Goal: Information Seeking & Learning: Learn about a topic

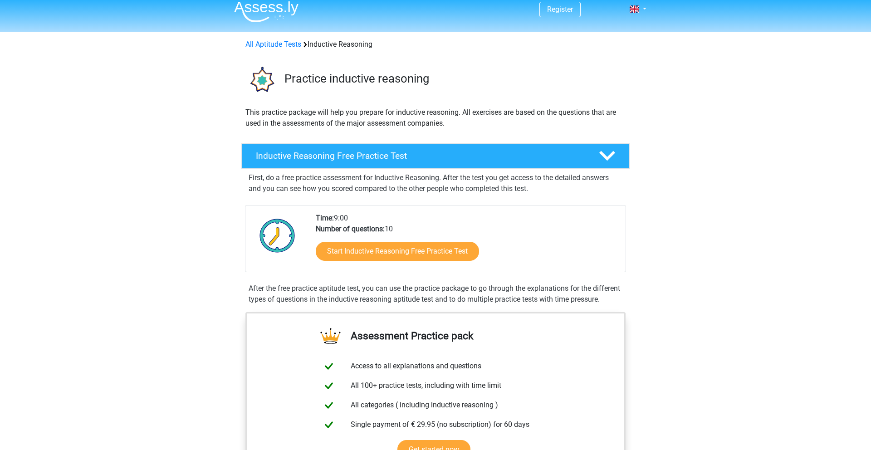
scroll to position [11, 0]
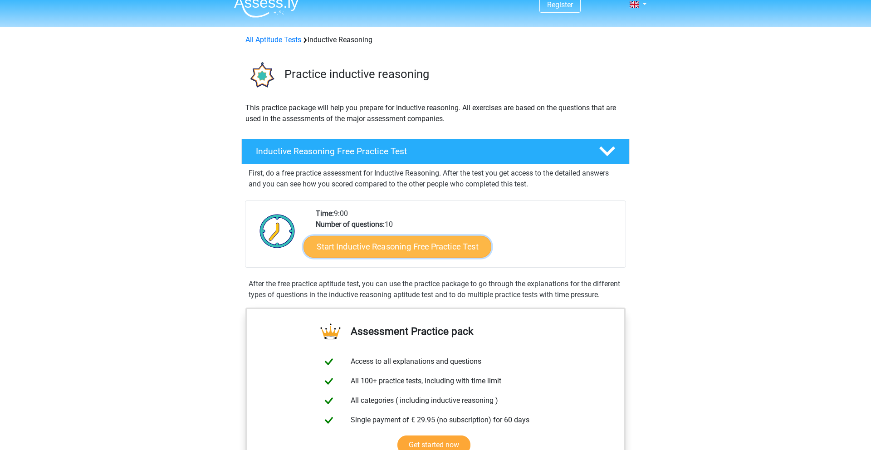
click at [430, 244] on link "Start Inductive Reasoning Free Practice Test" at bounding box center [398, 247] width 188 height 22
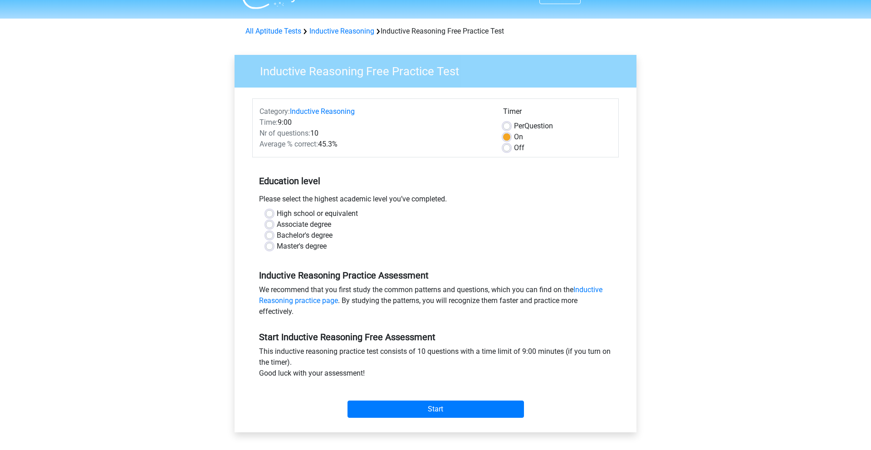
scroll to position [26, 0]
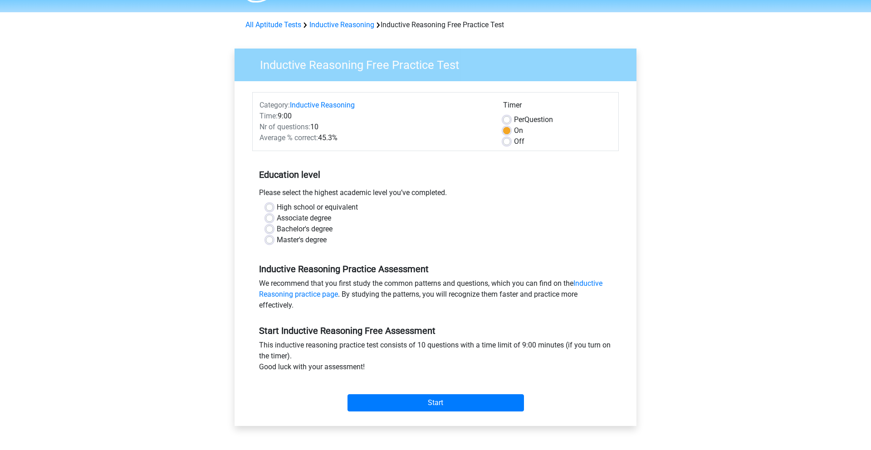
click at [304, 203] on label "High school or equivalent" at bounding box center [317, 207] width 81 height 11
click at [273, 203] on input "High school or equivalent" at bounding box center [269, 206] width 7 height 9
radio input "true"
click at [307, 229] on label "Bachelor's degree" at bounding box center [305, 229] width 56 height 11
click at [273, 229] on input "Bachelor's degree" at bounding box center [269, 228] width 7 height 9
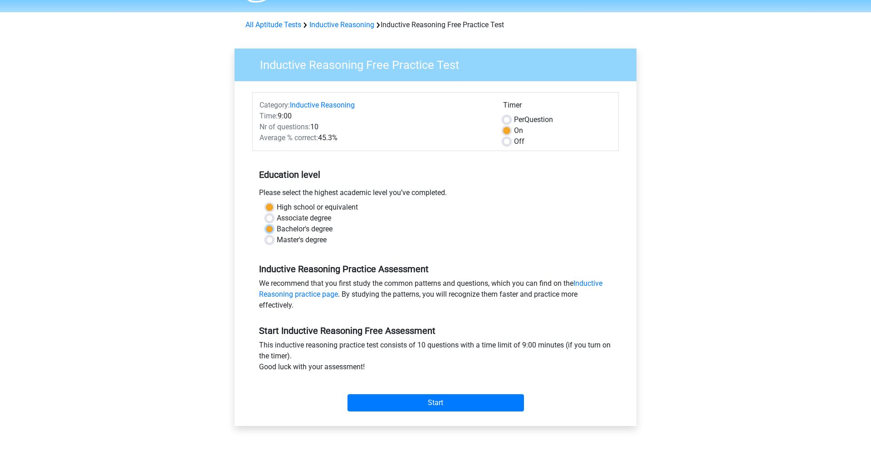
radio input "true"
click at [410, 405] on input "Start" at bounding box center [436, 402] width 177 height 17
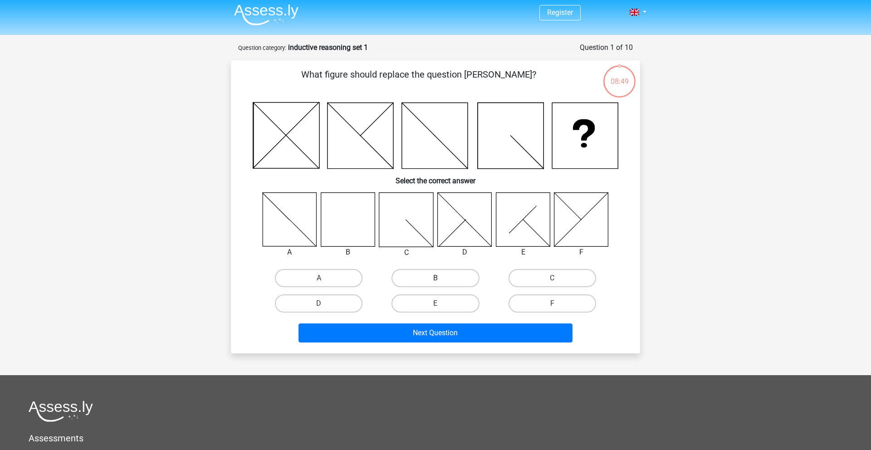
scroll to position [4, 0]
click at [451, 282] on label "B" at bounding box center [436, 278] width 88 height 18
click at [442, 282] on input "B" at bounding box center [439, 281] width 6 height 6
radio input "true"
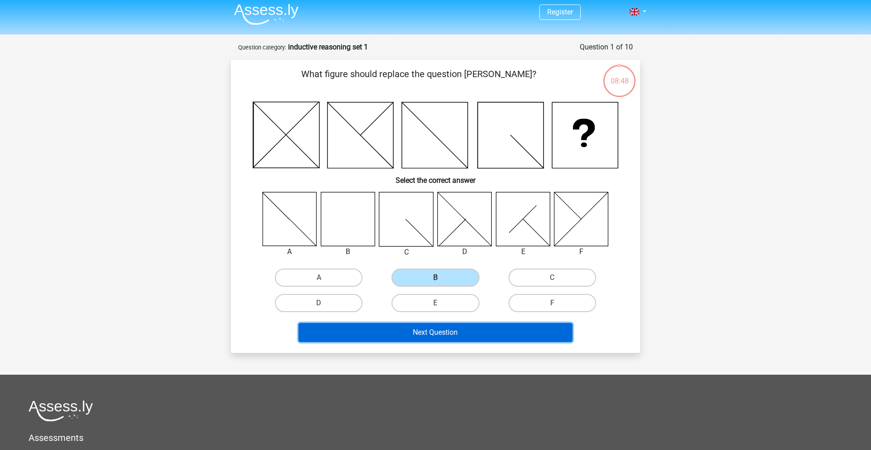
click at [449, 336] on button "Next Question" at bounding box center [436, 332] width 275 height 19
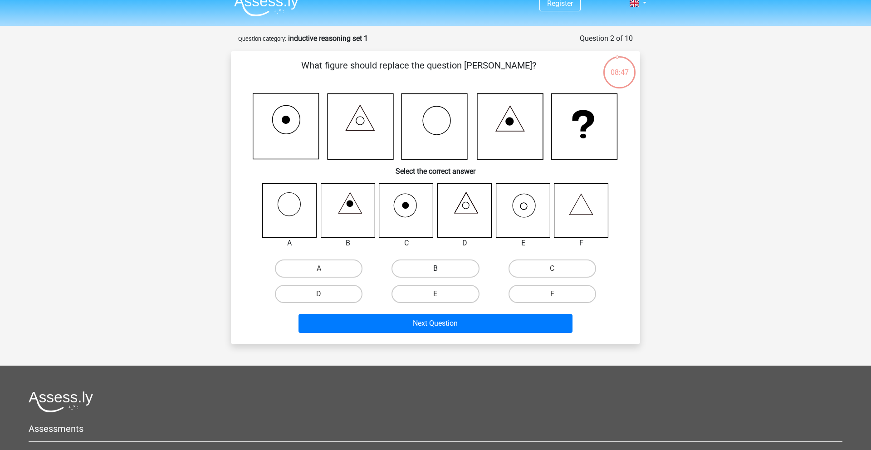
scroll to position [11, 0]
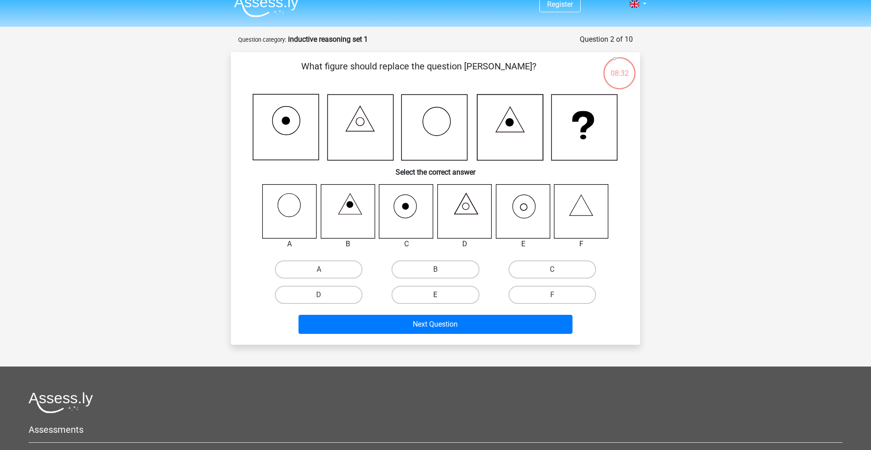
click at [451, 294] on label "E" at bounding box center [436, 295] width 88 height 18
click at [442, 295] on input "E" at bounding box center [439, 298] width 6 height 6
radio input "true"
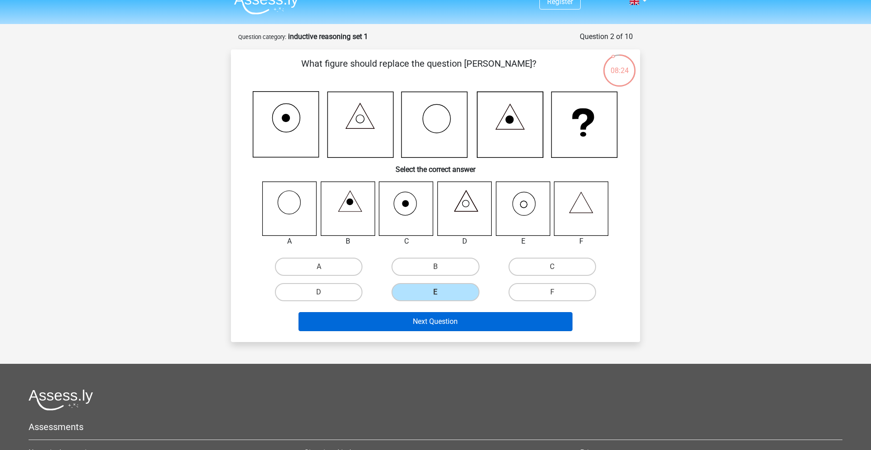
scroll to position [16, 0]
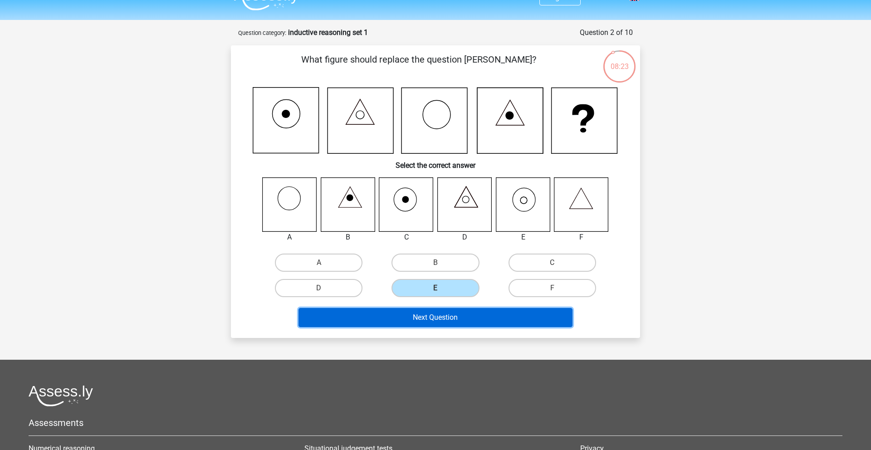
click at [453, 321] on button "Next Question" at bounding box center [436, 317] width 275 height 19
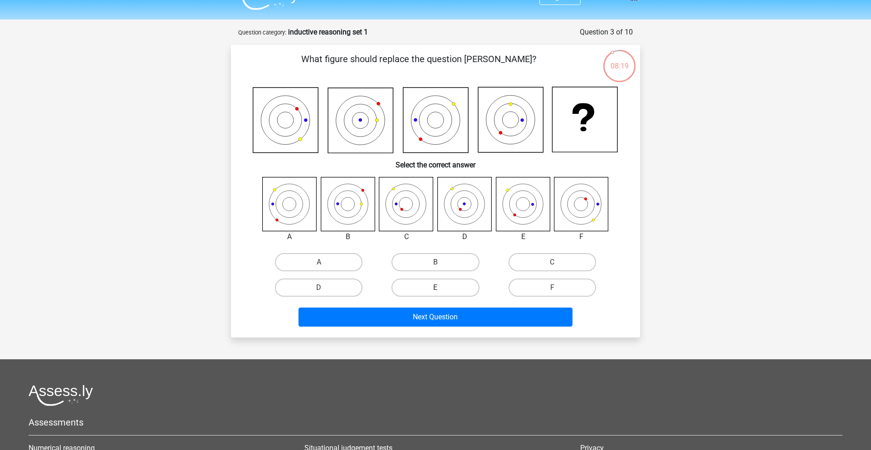
scroll to position [14, 0]
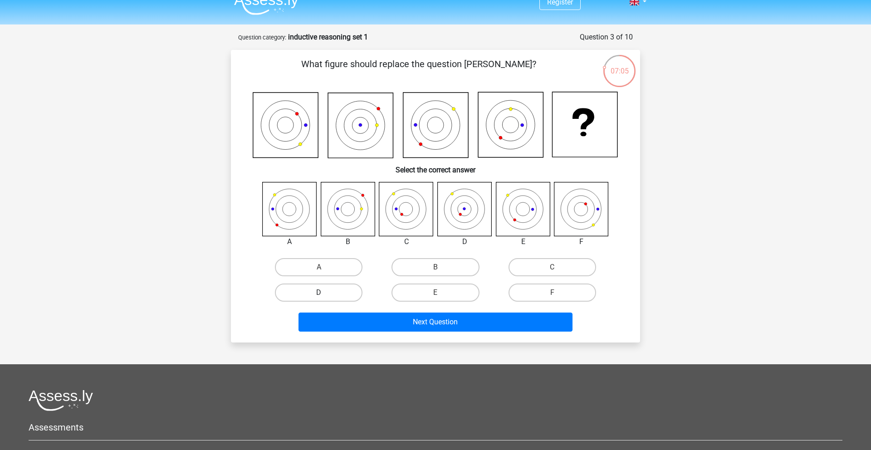
click at [336, 294] on label "D" at bounding box center [319, 293] width 88 height 18
click at [325, 294] on input "D" at bounding box center [322, 296] width 6 height 6
radio input "true"
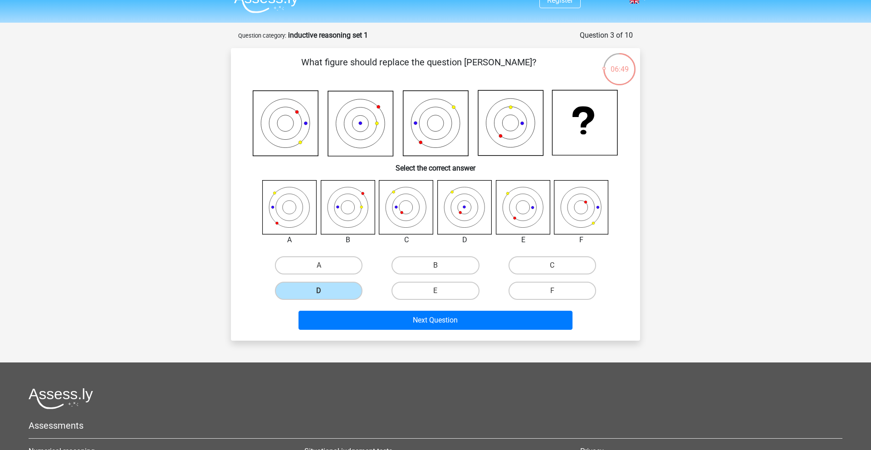
scroll to position [17, 0]
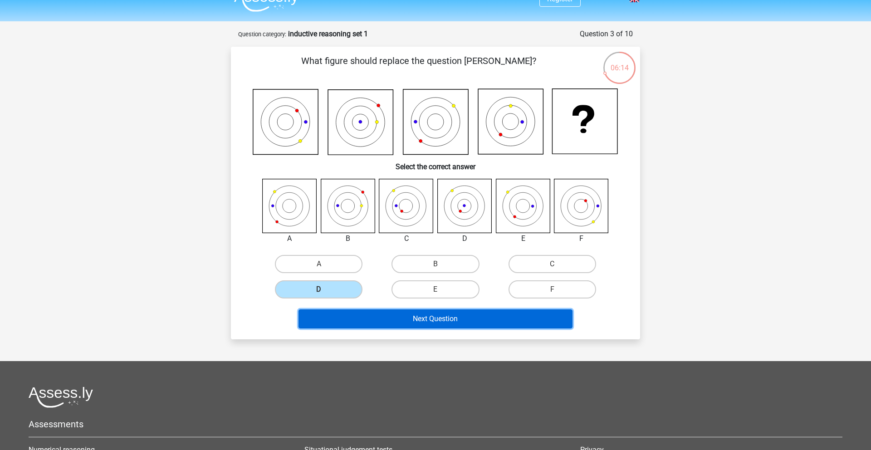
click at [503, 318] on button "Next Question" at bounding box center [436, 319] width 275 height 19
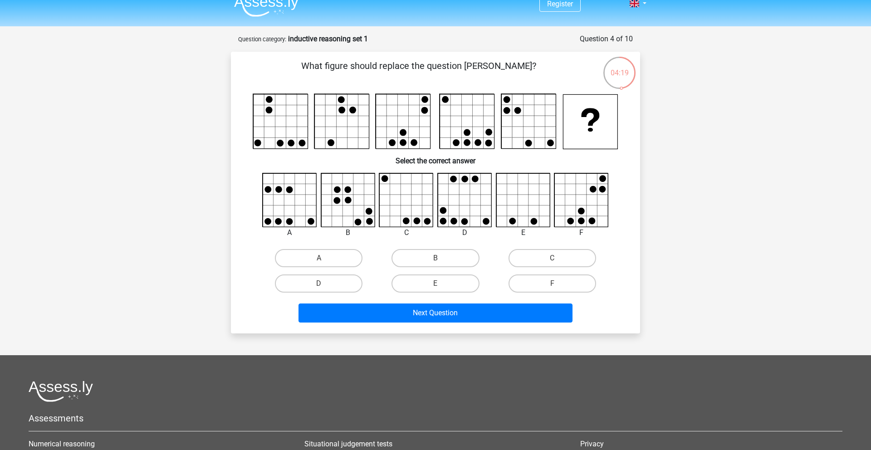
scroll to position [0, 0]
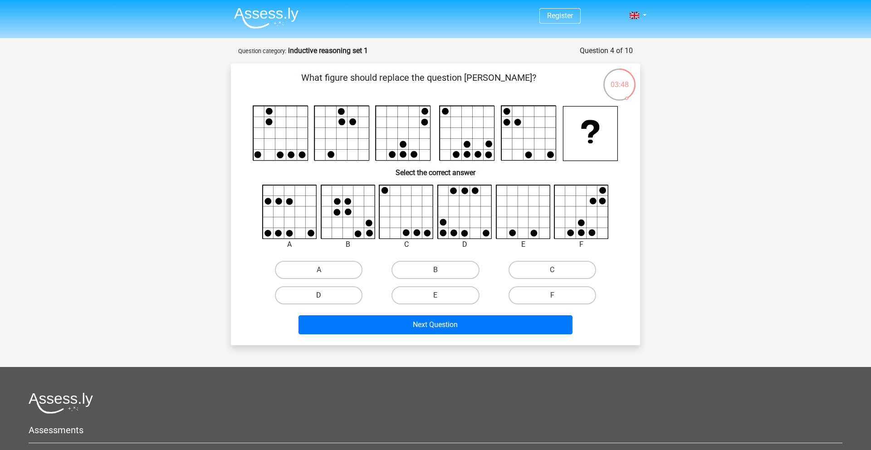
click at [355, 300] on label "D" at bounding box center [319, 295] width 88 height 18
click at [325, 300] on input "D" at bounding box center [322, 298] width 6 height 6
radio input "true"
click at [412, 336] on div "Next Question" at bounding box center [436, 326] width 350 height 23
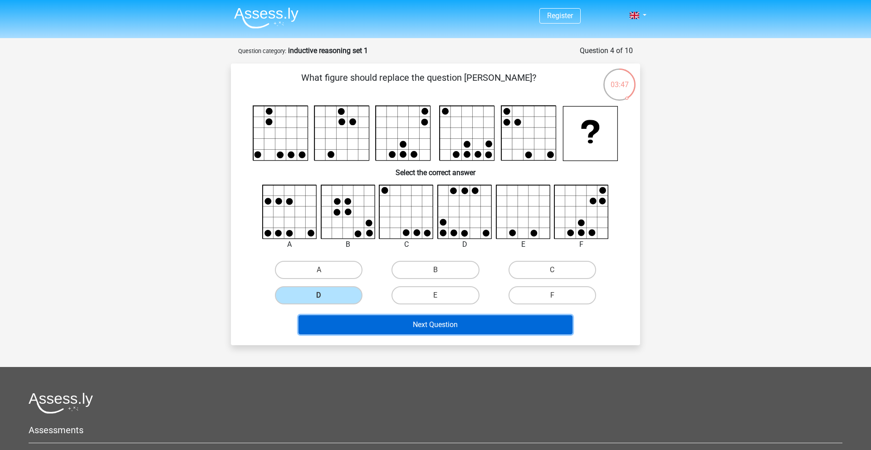
click at [418, 330] on button "Next Question" at bounding box center [436, 324] width 275 height 19
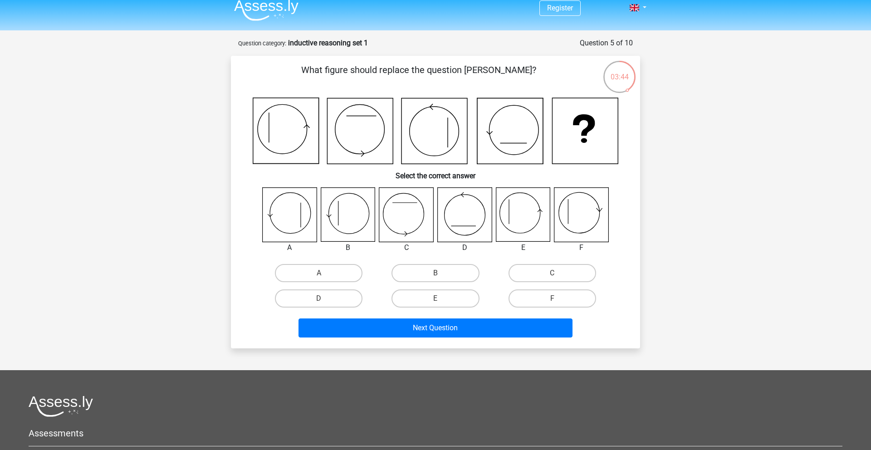
scroll to position [7, 0]
click at [459, 298] on label "E" at bounding box center [436, 299] width 88 height 18
click at [442, 299] on input "E" at bounding box center [439, 302] width 6 height 6
radio input "true"
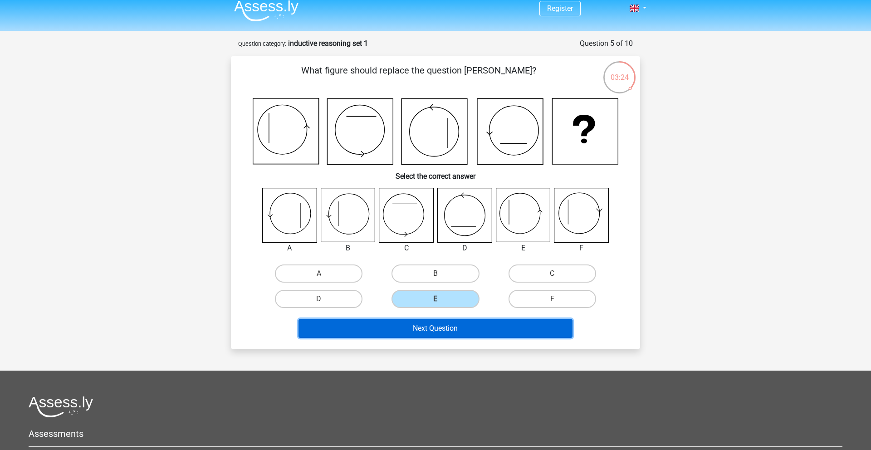
click at [484, 333] on button "Next Question" at bounding box center [436, 328] width 275 height 19
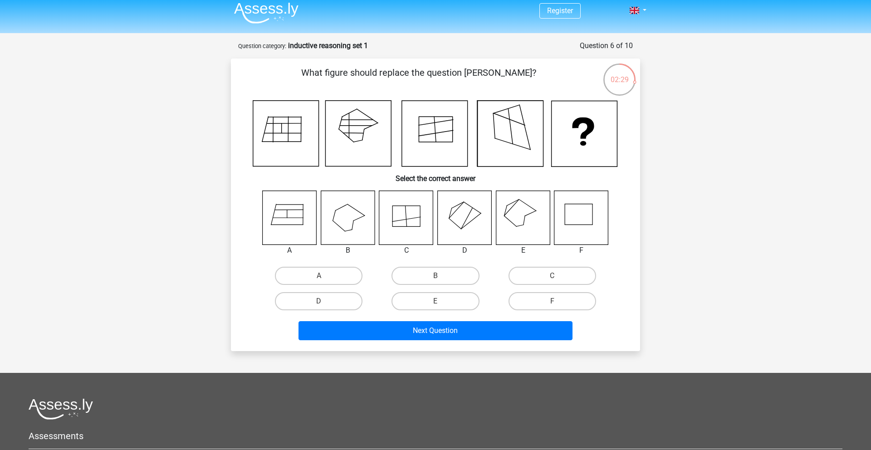
scroll to position [3, 0]
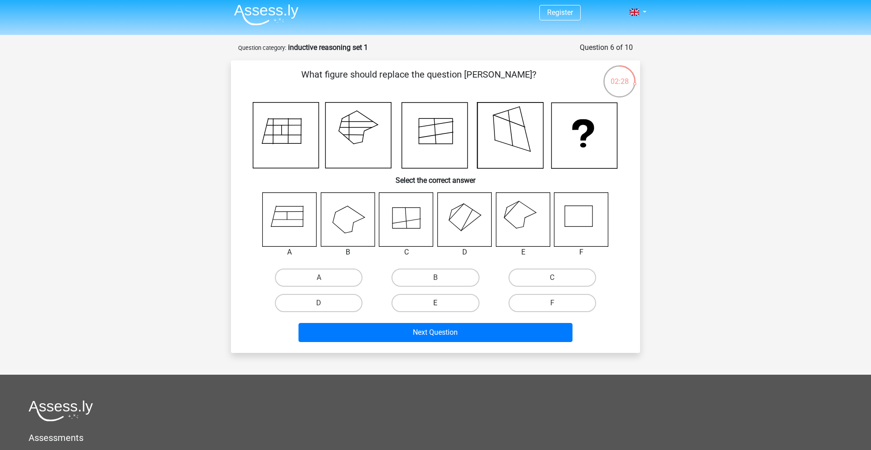
drag, startPoint x: 442, startPoint y: 301, endPoint x: 442, endPoint y: 311, distance: 10.0
click at [442, 302] on label "E" at bounding box center [436, 303] width 88 height 18
click at [442, 303] on input "E" at bounding box center [439, 306] width 6 height 6
radio input "true"
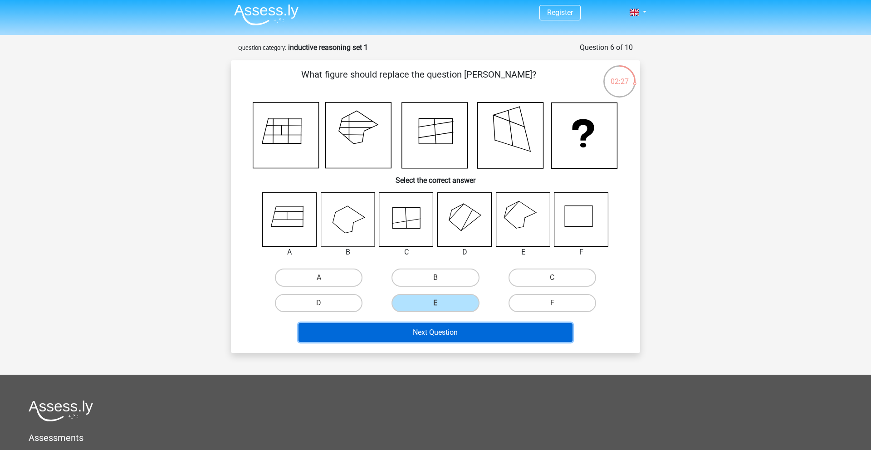
click at [454, 332] on button "Next Question" at bounding box center [436, 332] width 275 height 19
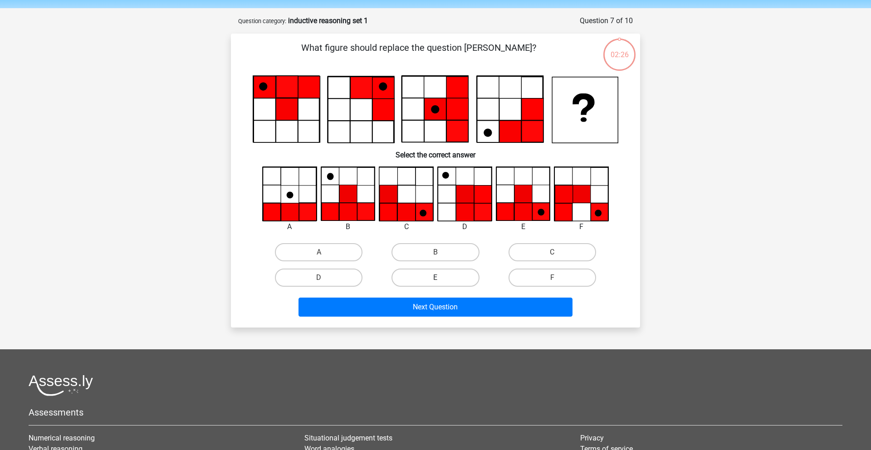
scroll to position [45, 0]
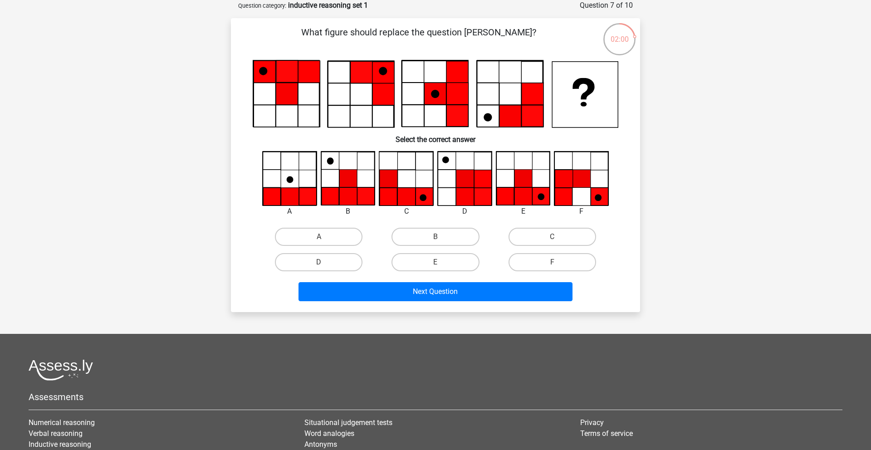
drag, startPoint x: 429, startPoint y: 265, endPoint x: 440, endPoint y: 272, distance: 13.1
click at [430, 265] on label "E" at bounding box center [436, 262] width 88 height 18
click at [436, 265] on input "E" at bounding box center [439, 265] width 6 height 6
radio input "true"
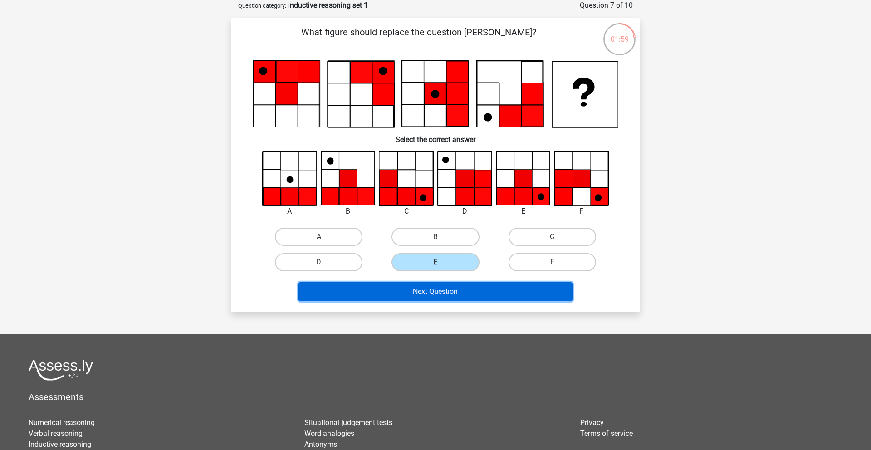
click at [468, 295] on button "Next Question" at bounding box center [436, 291] width 275 height 19
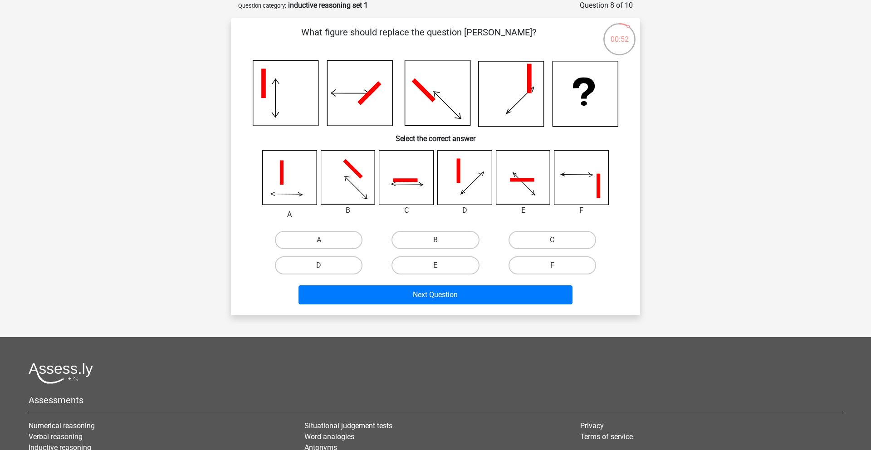
click at [348, 177] on icon at bounding box center [348, 178] width 54 height 54
click at [441, 239] on label "B" at bounding box center [436, 240] width 88 height 18
click at [441, 240] on input "B" at bounding box center [439, 243] width 6 height 6
radio input "true"
drag, startPoint x: 338, startPoint y: 263, endPoint x: 378, endPoint y: 284, distance: 44.5
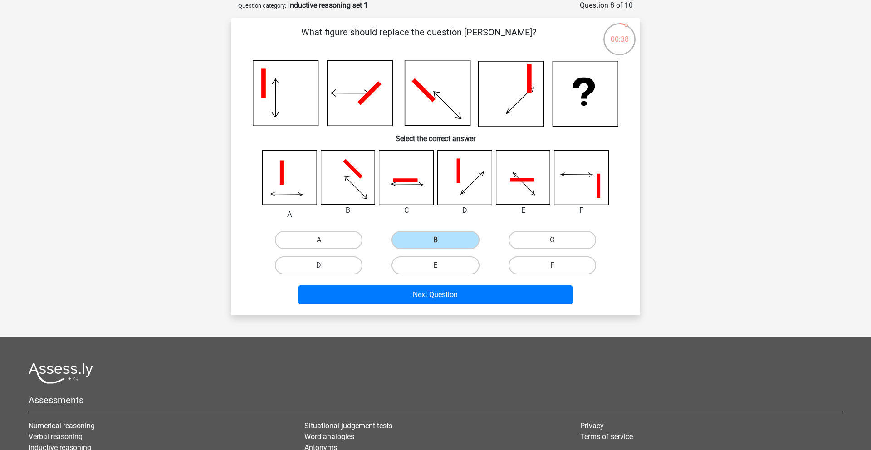
click at [339, 264] on label "D" at bounding box center [319, 265] width 88 height 18
click at [325, 265] on input "D" at bounding box center [322, 268] width 6 height 6
radio input "true"
click at [550, 267] on label "F" at bounding box center [553, 265] width 88 height 18
click at [552, 267] on input "F" at bounding box center [555, 268] width 6 height 6
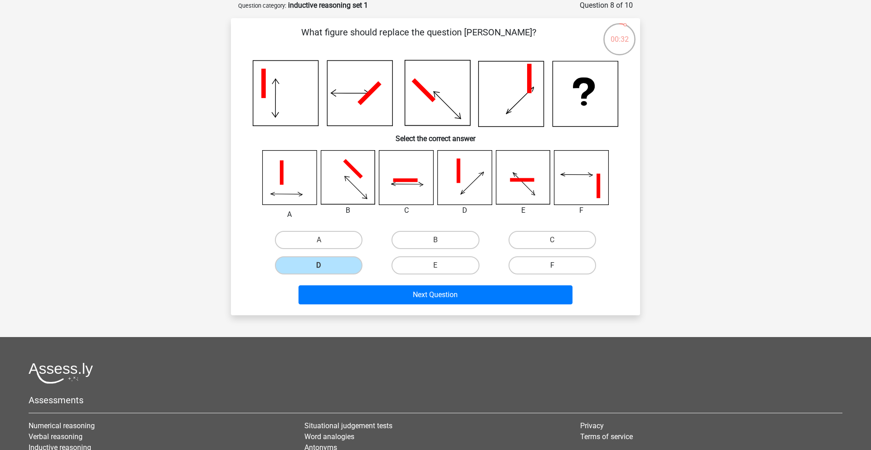
radio input "true"
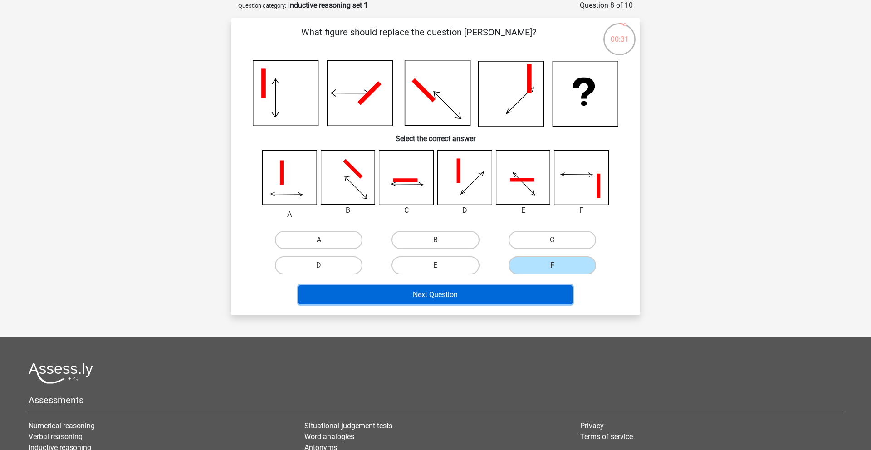
click at [537, 290] on button "Next Question" at bounding box center [436, 294] width 275 height 19
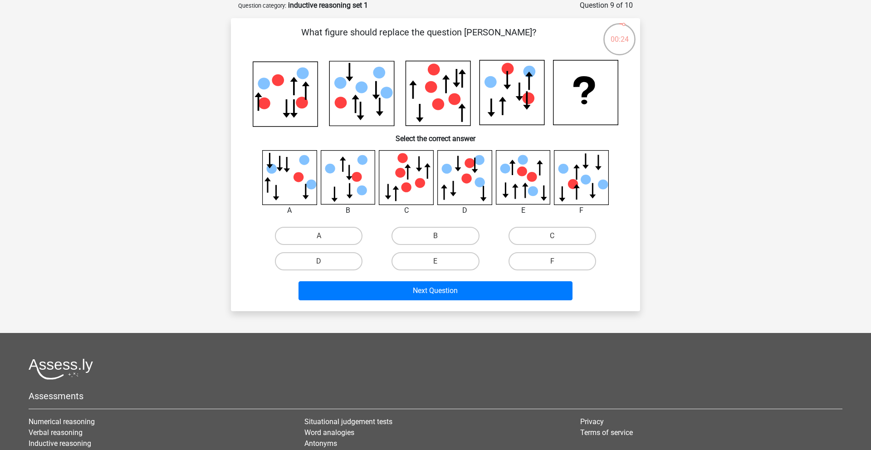
click at [441, 262] on div "E" at bounding box center [435, 261] width 109 height 18
click at [446, 261] on label "E" at bounding box center [436, 261] width 88 height 18
click at [442, 261] on input "E" at bounding box center [439, 264] width 6 height 6
radio input "true"
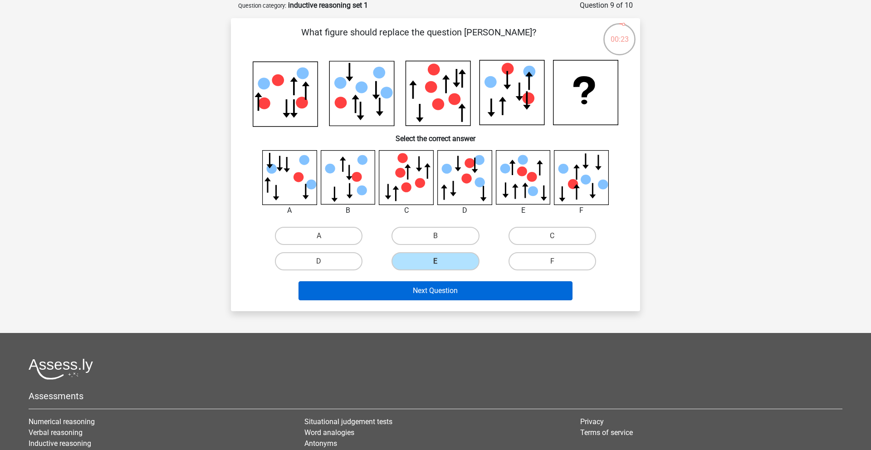
click at [447, 281] on div "Next Question" at bounding box center [436, 292] width 350 height 23
click at [458, 289] on button "Next Question" at bounding box center [436, 290] width 275 height 19
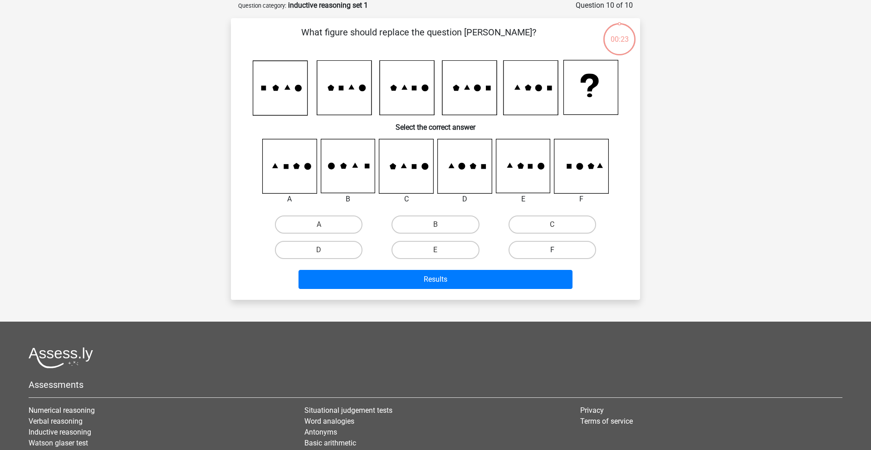
drag, startPoint x: 541, startPoint y: 226, endPoint x: 531, endPoint y: 249, distance: 24.6
click at [541, 226] on label "C" at bounding box center [553, 225] width 88 height 18
click at [552, 226] on input "C" at bounding box center [555, 228] width 6 height 6
radio input "true"
click at [343, 245] on label "D" at bounding box center [319, 250] width 88 height 18
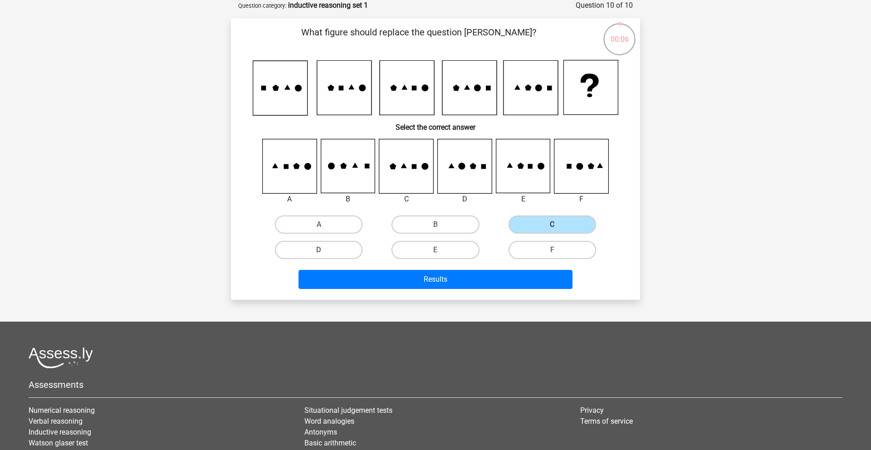
click at [325, 250] on input "D" at bounding box center [322, 253] width 6 height 6
radio input "true"
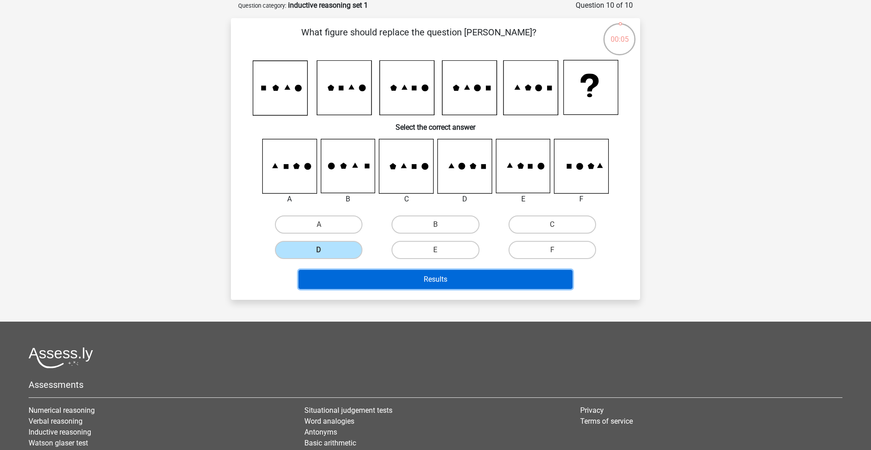
click at [350, 274] on button "Results" at bounding box center [436, 279] width 275 height 19
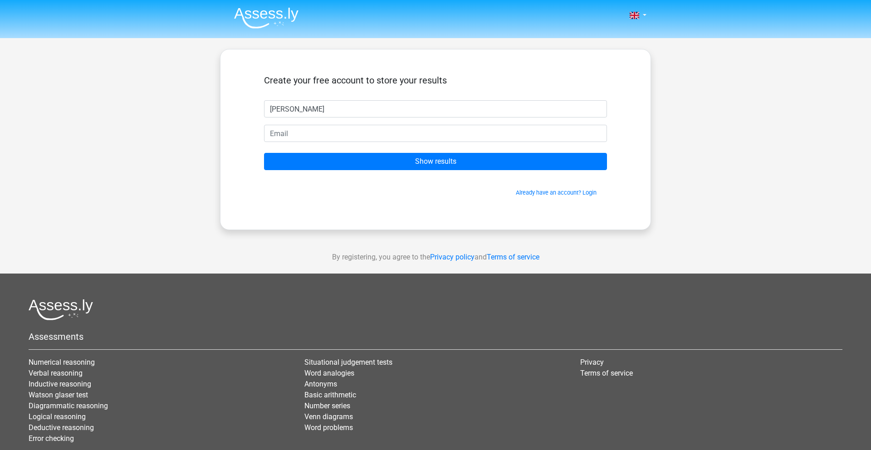
type input "[PERSON_NAME]"
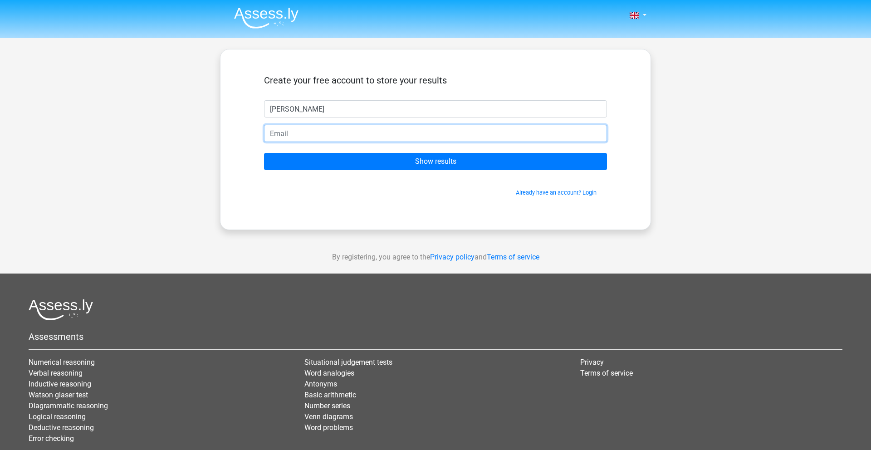
click at [388, 136] on input "email" at bounding box center [435, 133] width 343 height 17
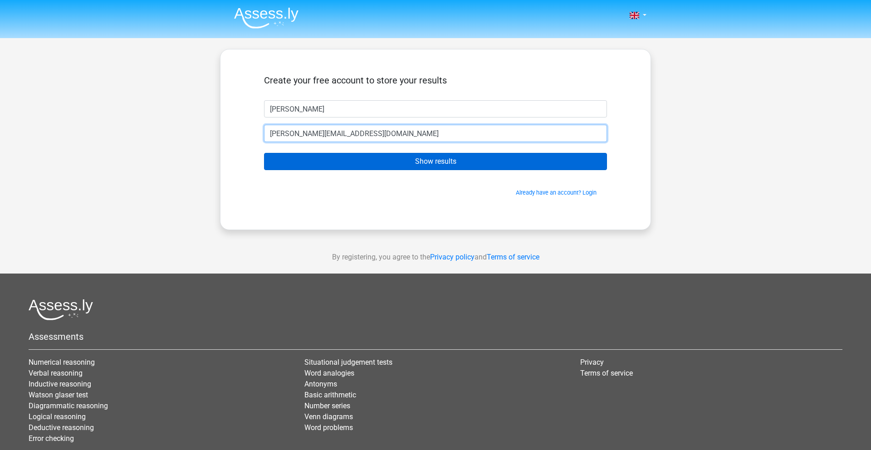
type input "[PERSON_NAME][EMAIL_ADDRESS][DOMAIN_NAME]"
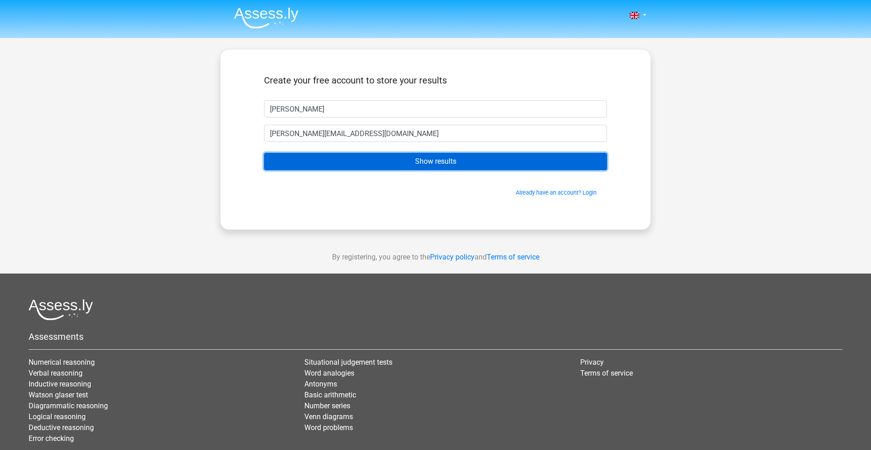
click at [534, 163] on input "Show results" at bounding box center [435, 161] width 343 height 17
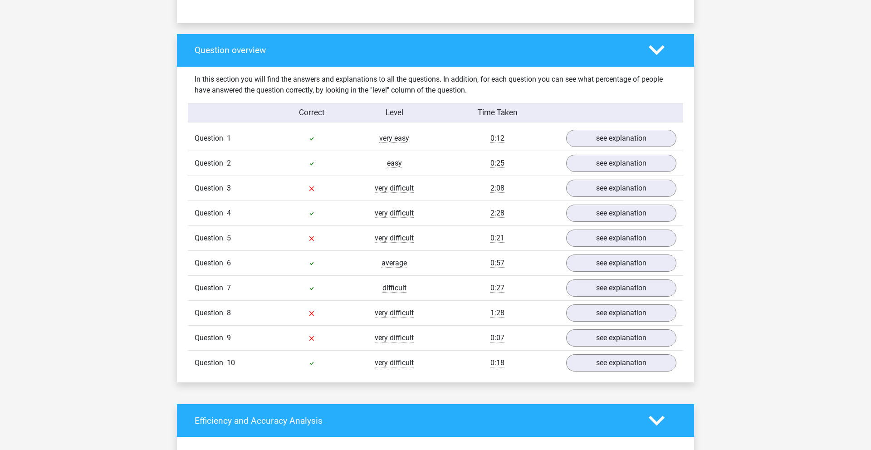
scroll to position [667, 0]
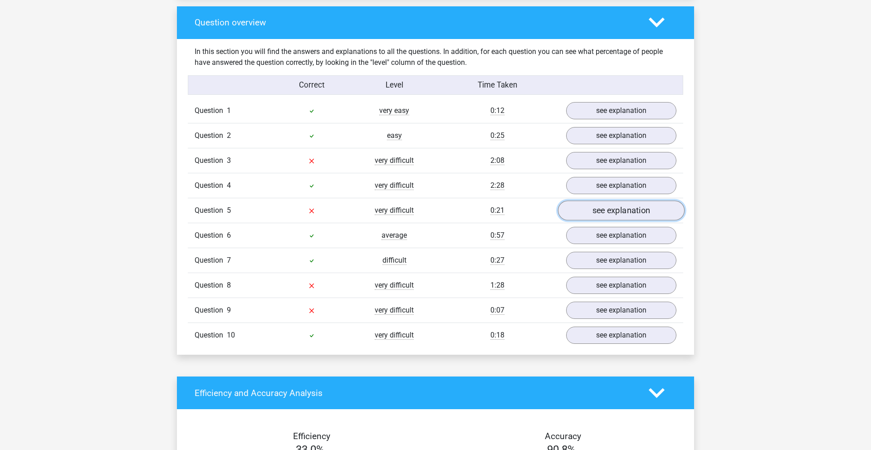
click at [575, 208] on link "see explanation" at bounding box center [621, 211] width 127 height 20
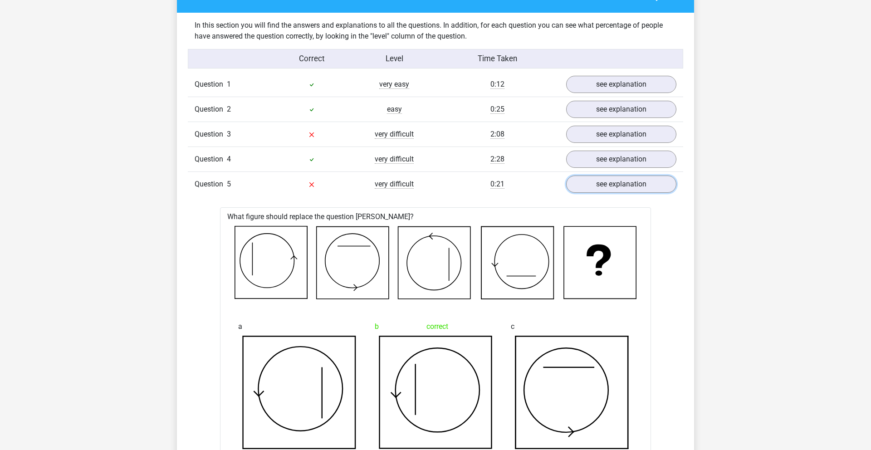
scroll to position [694, 0]
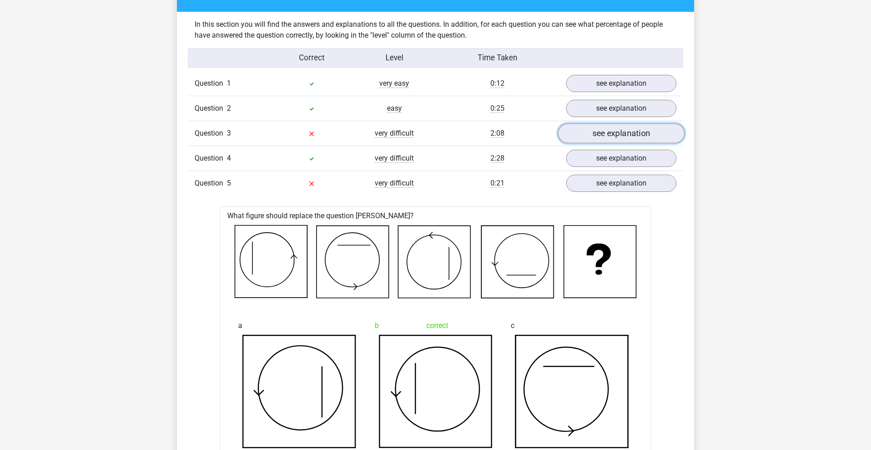
click at [599, 135] on link "see explanation" at bounding box center [621, 133] width 127 height 20
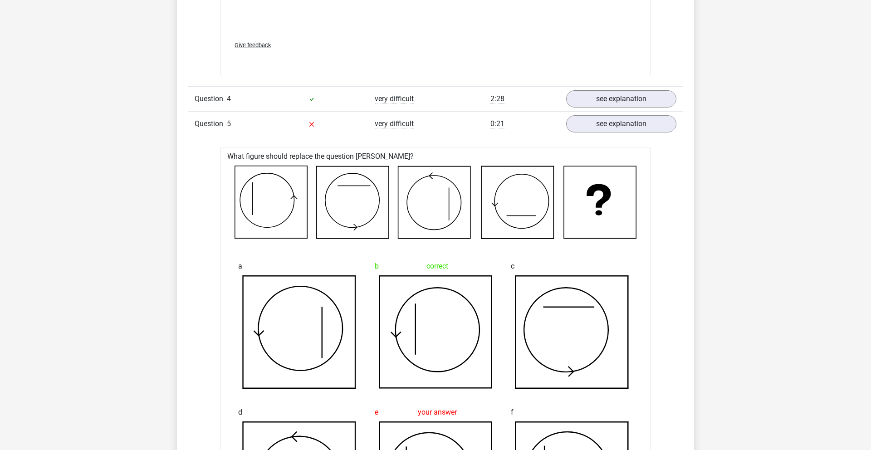
scroll to position [1510, 0]
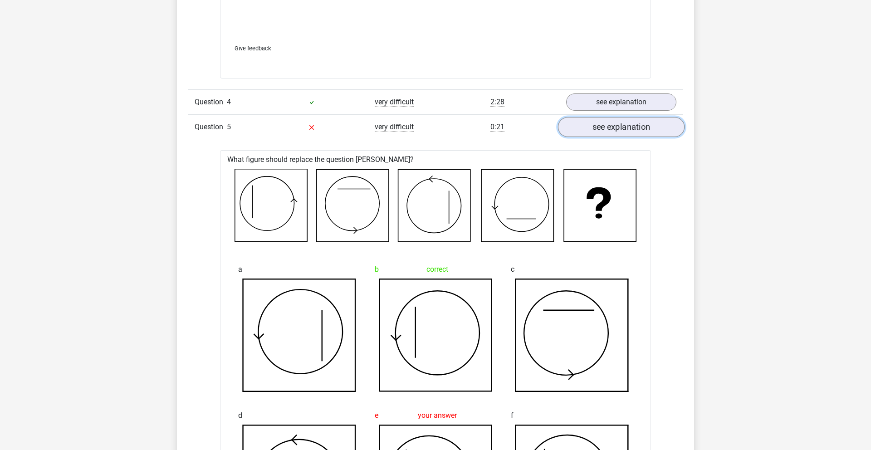
click at [601, 128] on link "see explanation" at bounding box center [621, 127] width 127 height 20
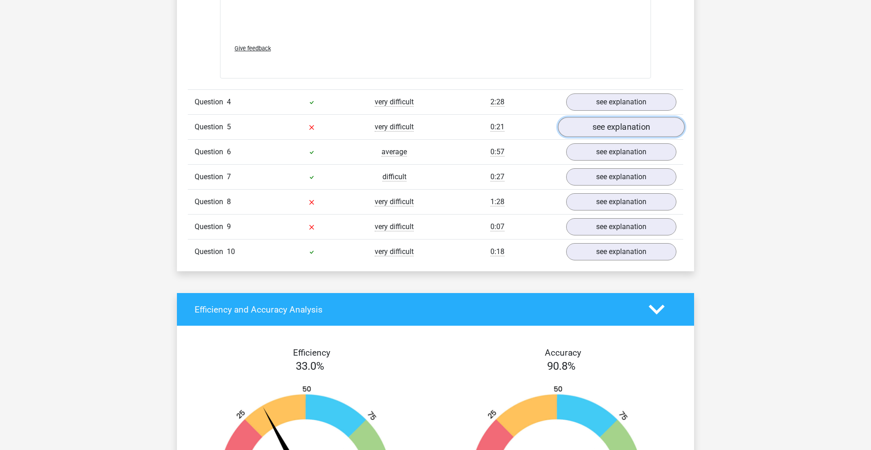
click at [599, 130] on link "see explanation" at bounding box center [621, 127] width 127 height 20
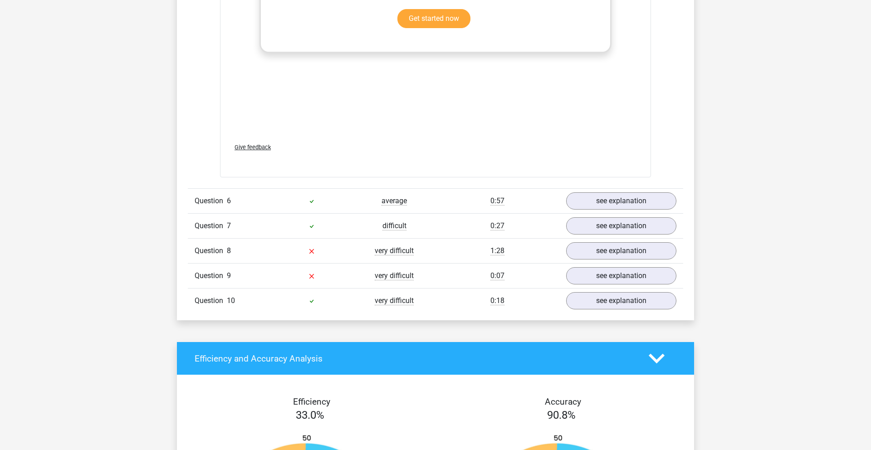
scroll to position [2221, 0]
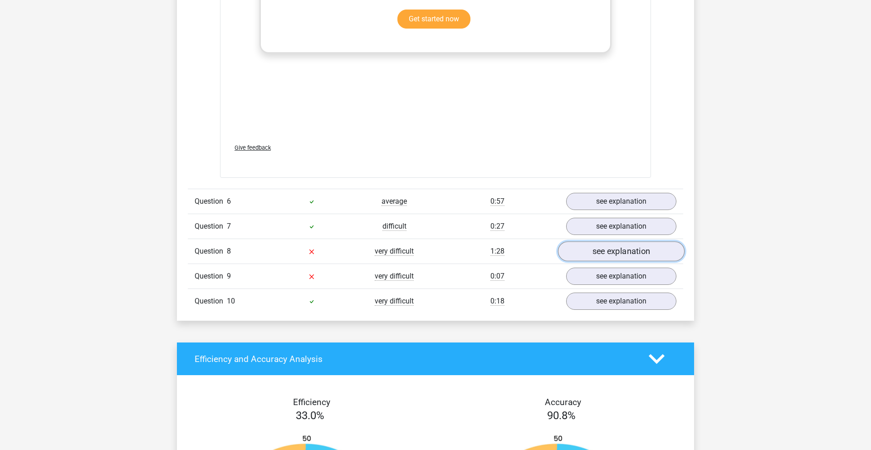
click at [620, 255] on link "see explanation" at bounding box center [621, 251] width 127 height 20
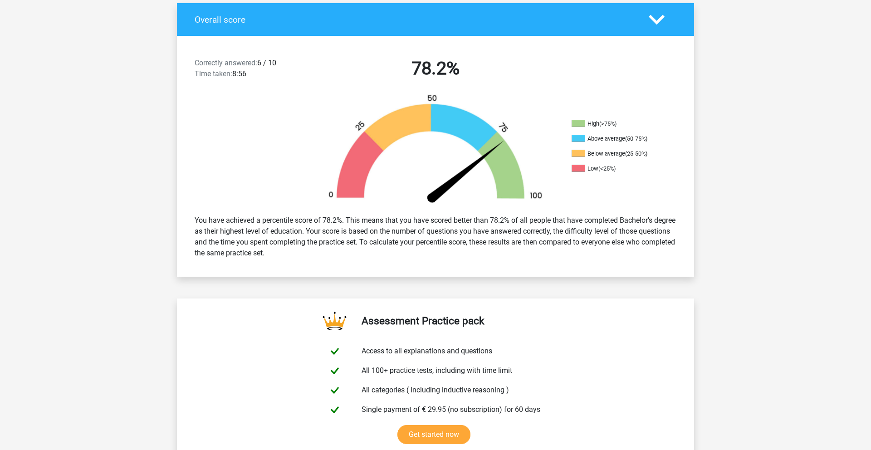
scroll to position [0, 0]
